Goal: Task Accomplishment & Management: Manage account settings

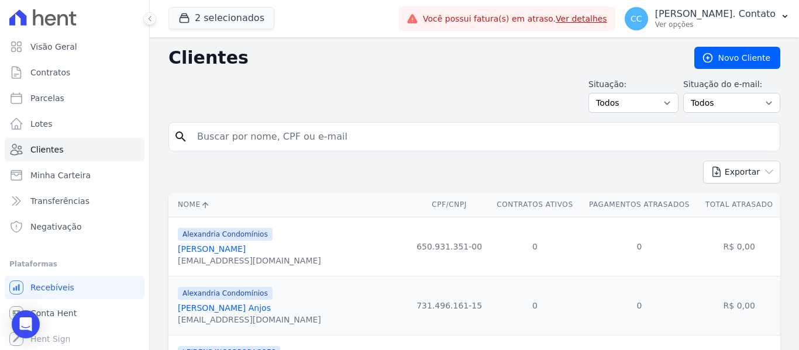
click at [221, 237] on span "Alexandria Condomínios" at bounding box center [225, 234] width 95 height 13
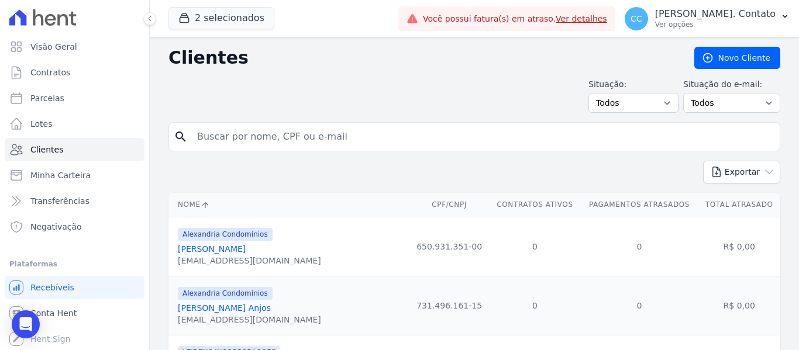
click at [221, 237] on span "Alexandria Condomínios" at bounding box center [225, 234] width 95 height 13
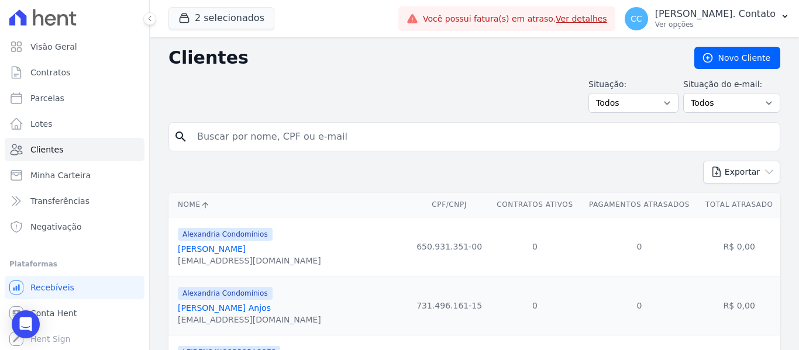
click at [221, 237] on span "Alexandria Condomínios" at bounding box center [225, 234] width 95 height 13
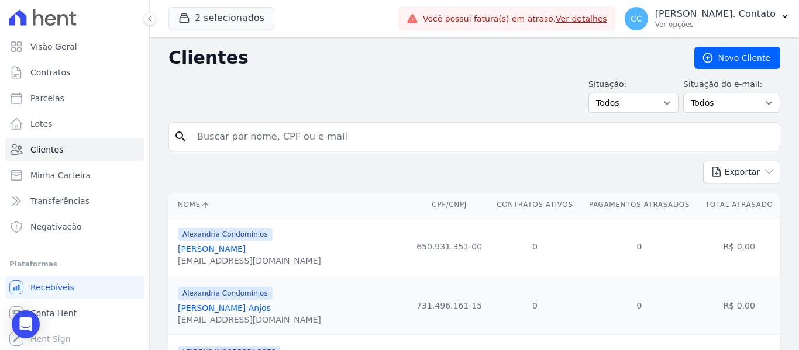
click at [221, 237] on span "Alexandria Condomínios" at bounding box center [225, 234] width 95 height 13
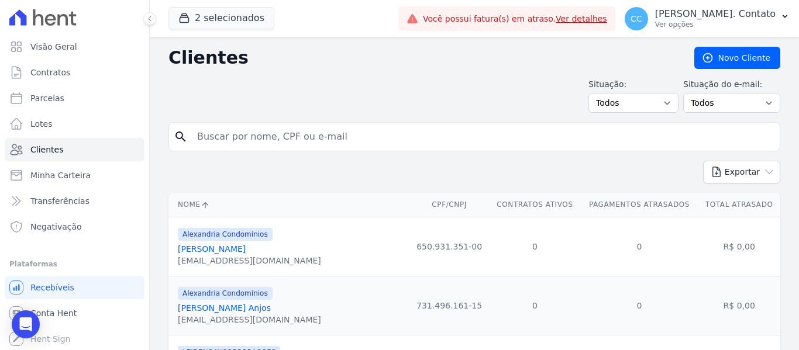
click at [221, 237] on span "Alexandria Condomínios" at bounding box center [225, 234] width 95 height 13
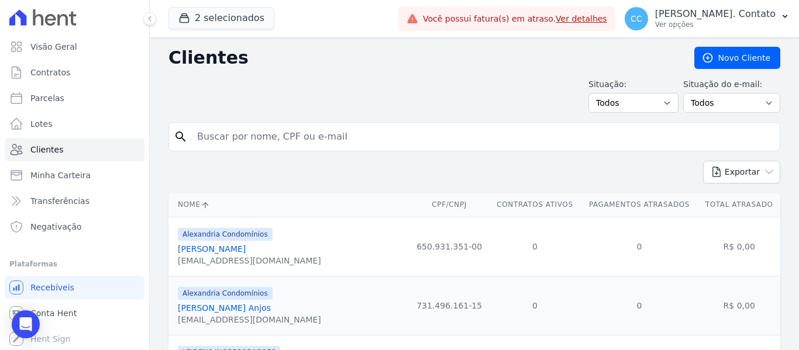
click at [221, 237] on span "Alexandria Condomínios" at bounding box center [225, 234] width 95 height 13
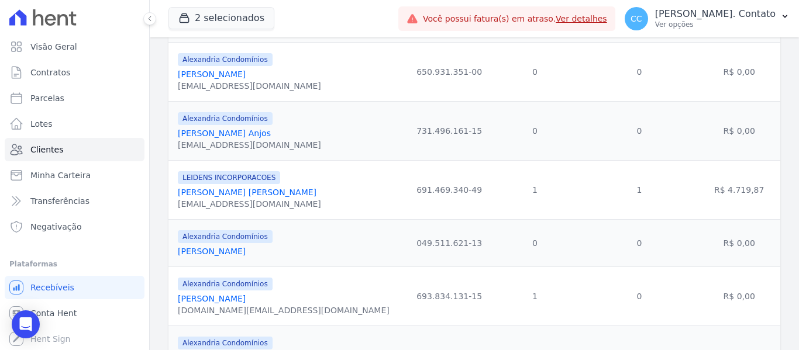
scroll to position [176, 0]
click at [278, 189] on link "[PERSON_NAME] [PERSON_NAME]" at bounding box center [247, 191] width 139 height 9
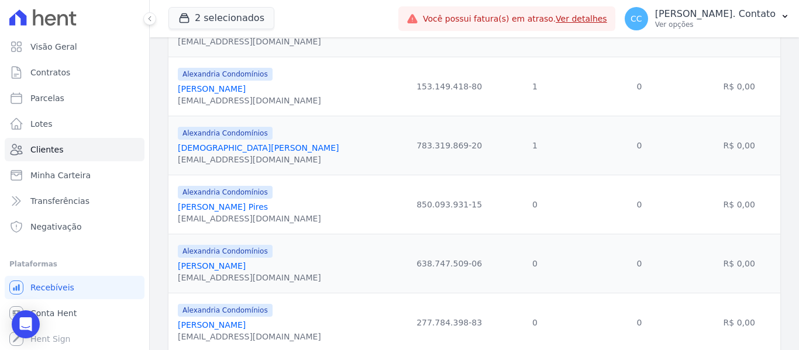
scroll to position [761, 0]
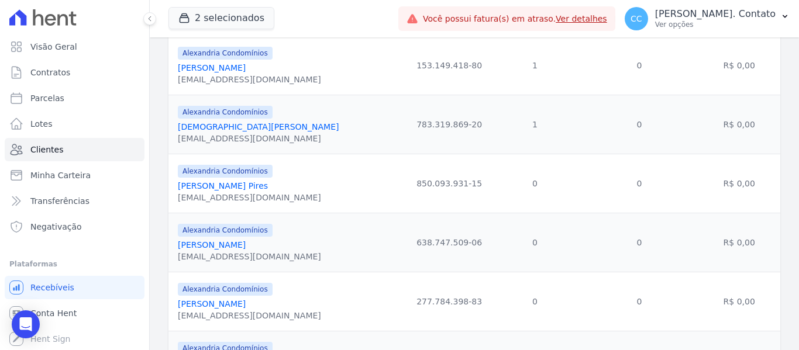
click at [288, 128] on link "[DEMOGRAPHIC_DATA][PERSON_NAME]" at bounding box center [258, 126] width 161 height 9
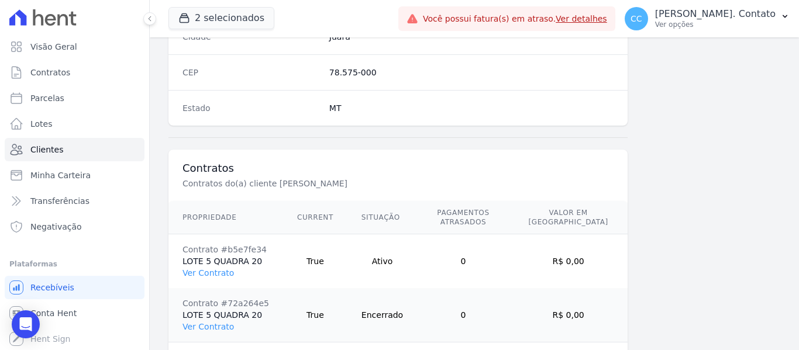
scroll to position [798, 0]
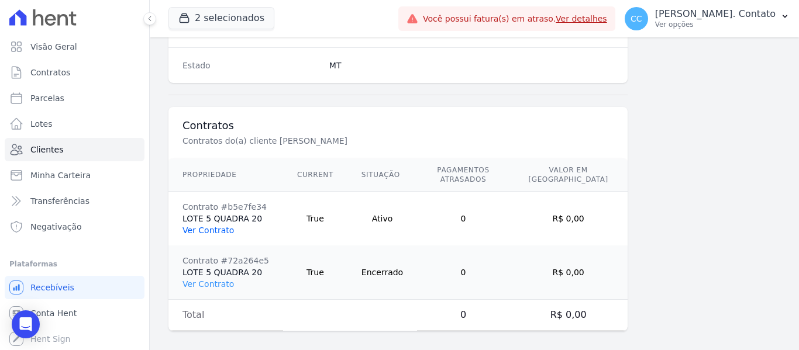
click at [219, 226] on link "Ver Contrato" at bounding box center [208, 230] width 51 height 9
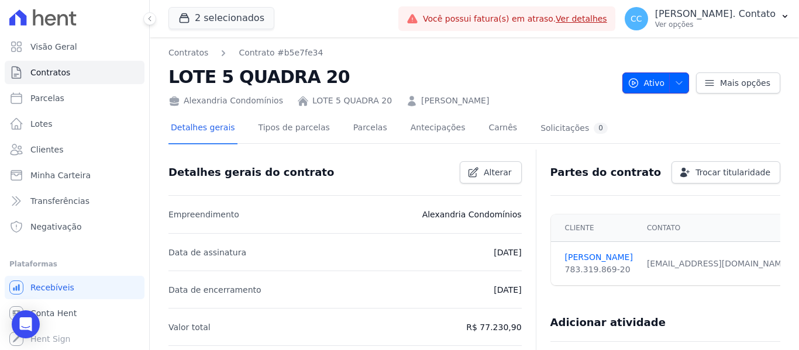
click at [679, 85] on icon "button" at bounding box center [679, 82] width 9 height 9
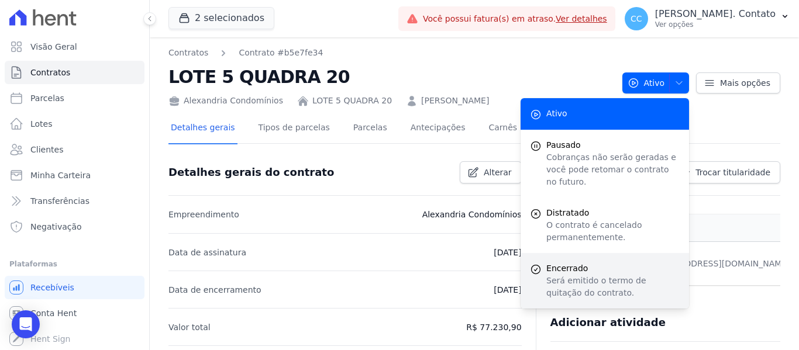
click at [593, 263] on span "Encerrado" at bounding box center [612, 269] width 133 height 12
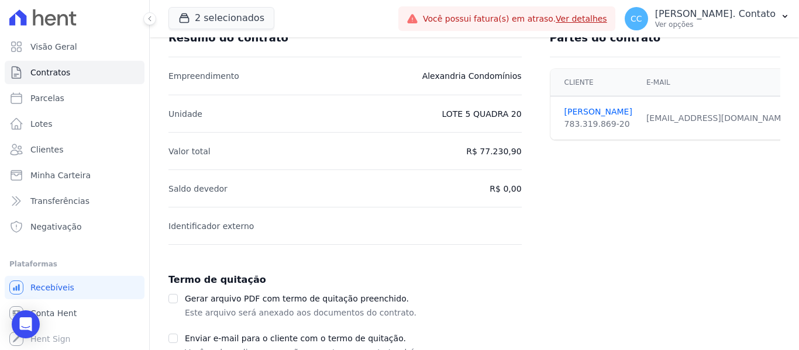
scroll to position [203, 0]
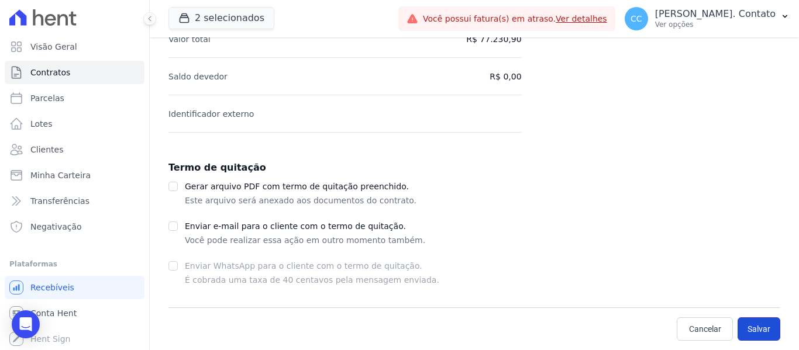
click at [751, 323] on button "Salvar" at bounding box center [759, 329] width 43 height 23
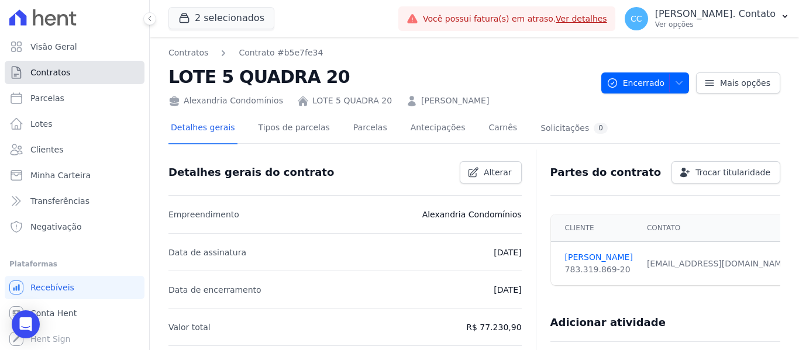
click at [63, 74] on span "Contratos" at bounding box center [50, 73] width 40 height 12
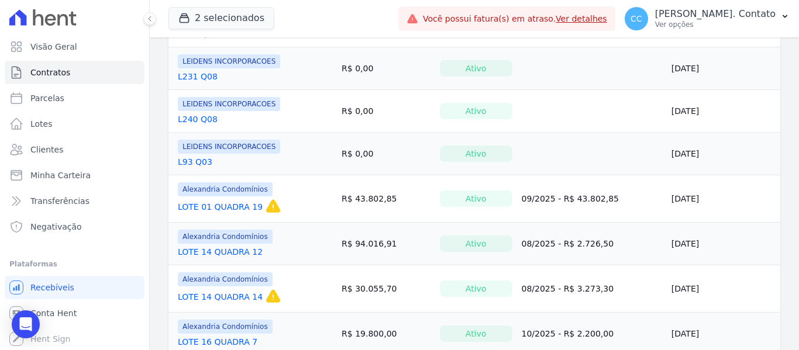
scroll to position [234, 0]
